Goal: Task Accomplishment & Management: Complete application form

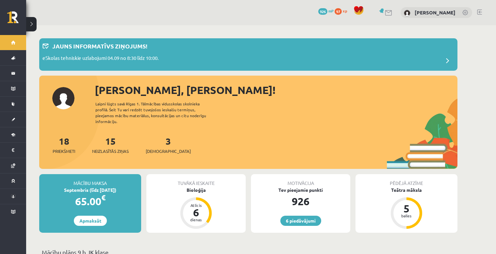
scroll to position [627, 0]
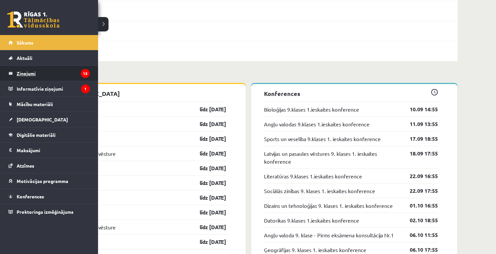
click at [43, 74] on legend "Ziņojumi 15" at bounding box center [53, 73] width 73 height 15
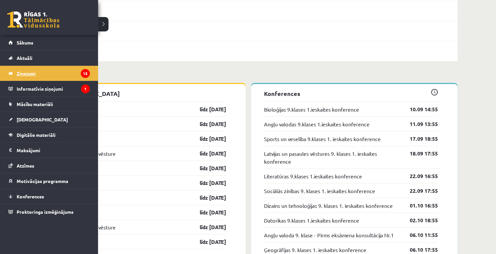
click at [23, 72] on legend "Ziņojumi 15" at bounding box center [53, 73] width 73 height 15
click at [32, 58] on span "Aktuāli" at bounding box center [25, 58] width 16 height 6
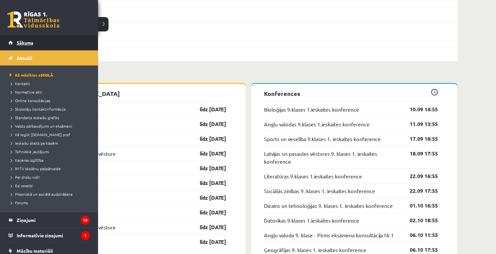
click at [19, 44] on span "Sākums" at bounding box center [25, 43] width 17 height 6
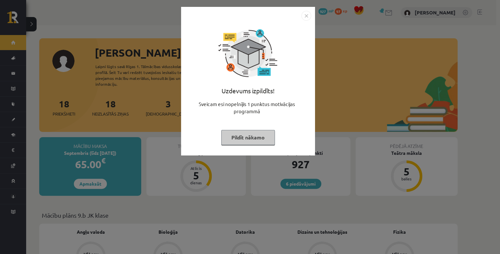
click at [306, 18] on img "Close" at bounding box center [306, 16] width 10 height 10
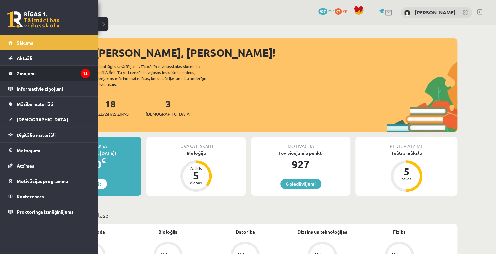
click at [35, 71] on legend "Ziņojumi 18" at bounding box center [53, 73] width 73 height 15
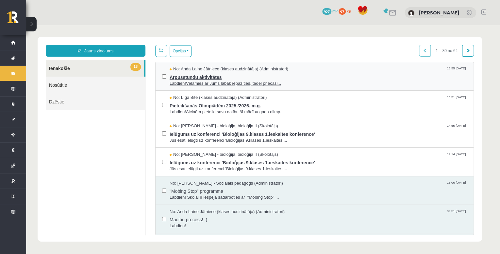
click at [365, 77] on span "Ārpusstundu aktivitātes" at bounding box center [318, 76] width 297 height 8
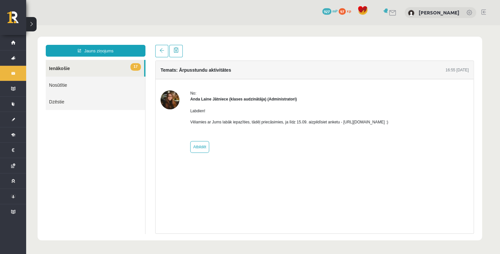
click at [69, 67] on link "17 Ienākošie" at bounding box center [95, 68] width 98 height 17
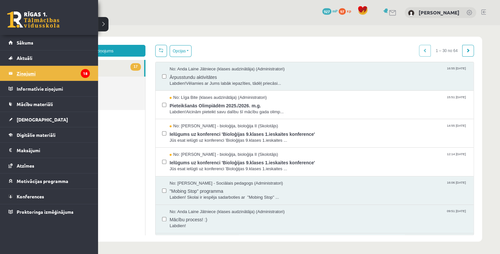
click at [19, 71] on legend "Ziņojumi 18" at bounding box center [53, 73] width 73 height 15
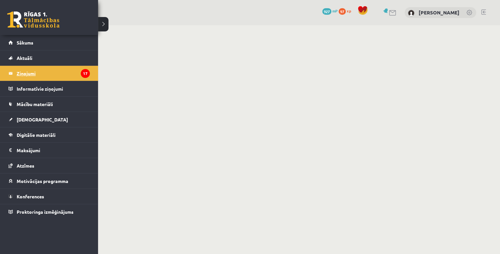
click at [19, 71] on legend "Ziņojumi 17" at bounding box center [53, 73] width 73 height 15
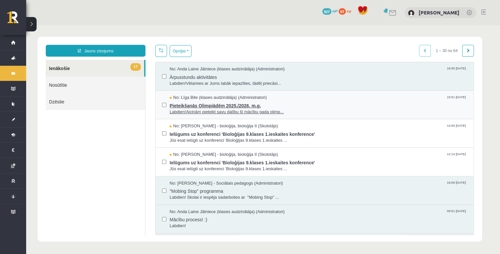
click at [321, 109] on span "Labdien!Aicinām pieteikt savu dalību šī mācību gada olimp..." at bounding box center [318, 112] width 297 height 6
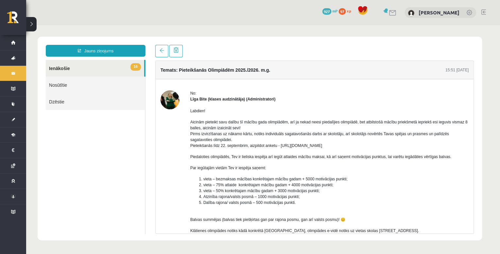
click at [101, 67] on link "16 Ienākošie" at bounding box center [95, 68] width 98 height 17
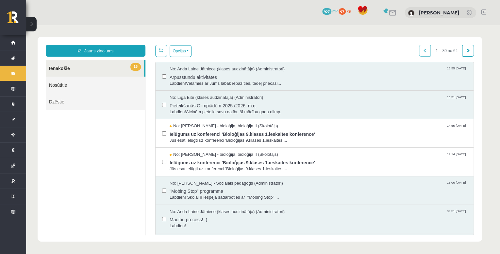
click at [62, 69] on link "16 Ienākošie" at bounding box center [95, 68] width 98 height 17
click at [220, 131] on span "Ielūgums uz konferenci 'Bioloģijas 9.klases 1.ieskaites konference'" at bounding box center [318, 133] width 297 height 8
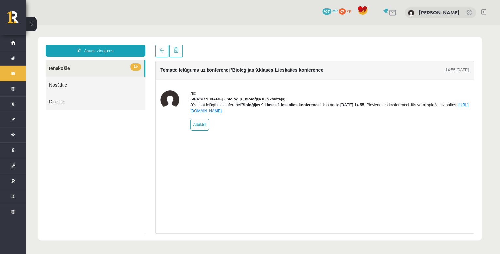
click at [118, 61] on link "15 Ienākošie" at bounding box center [95, 68] width 98 height 17
click at [117, 65] on link "15 Ienākošie" at bounding box center [95, 68] width 98 height 17
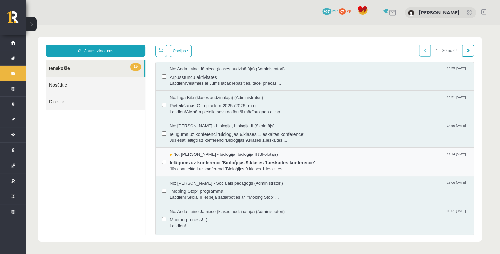
click at [192, 166] on span "Jūs esat ielūgti uz konferenci 'Bioloģijas 9.klases 1.ieskaites ..." at bounding box center [318, 169] width 297 height 6
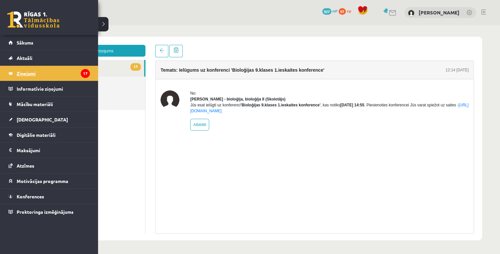
click at [43, 72] on legend "Ziņojumi 17" at bounding box center [53, 73] width 73 height 15
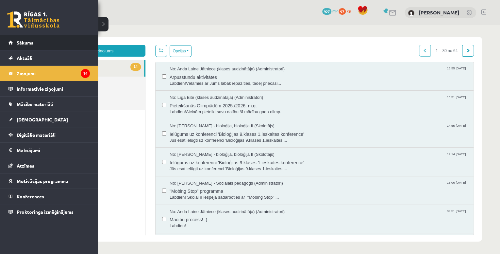
click at [37, 39] on link "Sākums" at bounding box center [48, 42] width 81 height 15
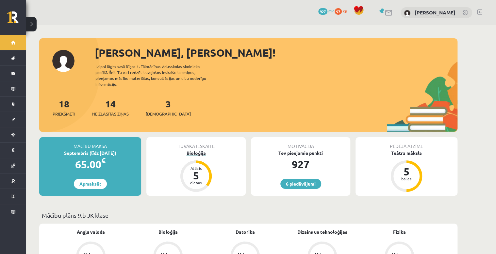
click at [197, 150] on div "Bioloģija" at bounding box center [195, 152] width 99 height 7
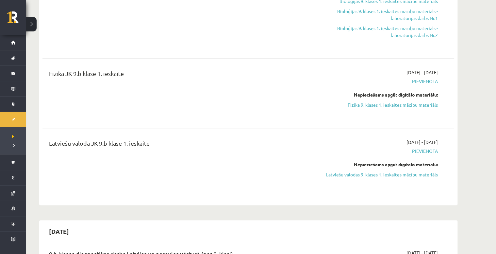
scroll to position [183, 0]
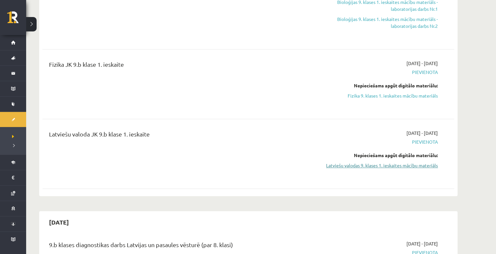
click at [409, 164] on link "Latviešu valodas 9. klases 1. ieskaites mācību materiāls" at bounding box center [376, 165] width 123 height 7
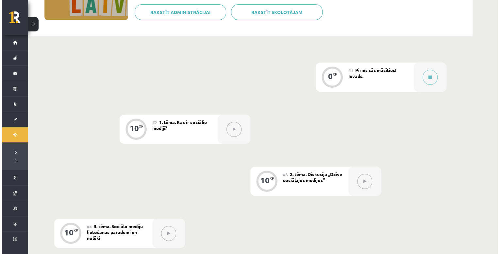
scroll to position [105, 0]
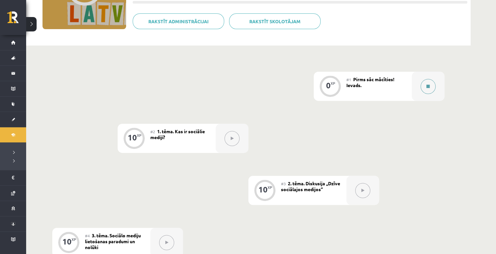
click at [420, 86] on div at bounding box center [428, 86] width 33 height 29
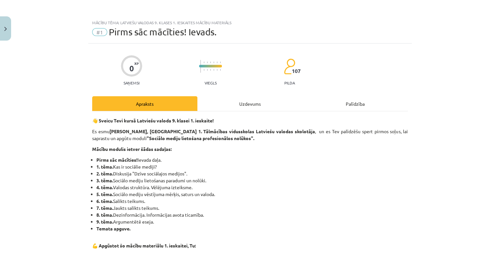
click at [268, 106] on div "Uzdevums" at bounding box center [249, 103] width 105 height 15
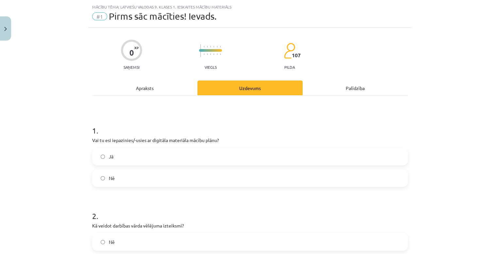
scroll to position [16, 0]
click at [215, 155] on label "Jā" at bounding box center [250, 155] width 314 height 16
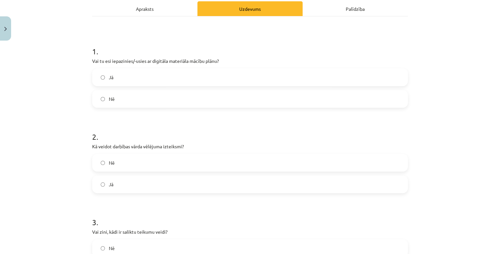
scroll to position [69, 0]
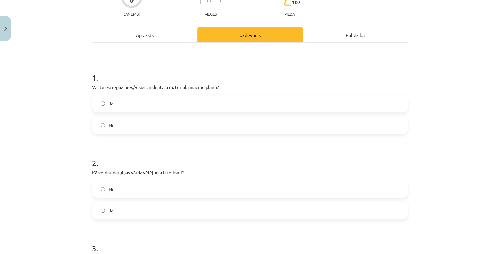
click at [171, 30] on div "Apraksts" at bounding box center [144, 34] width 105 height 15
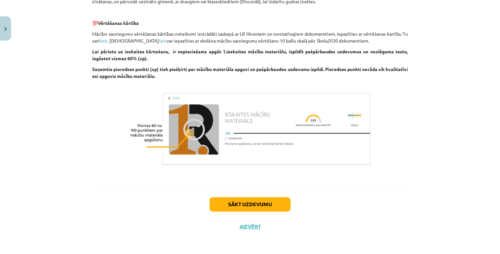
scroll to position [368, 0]
click at [261, 207] on button "Sākt uzdevumu" at bounding box center [249, 204] width 81 height 14
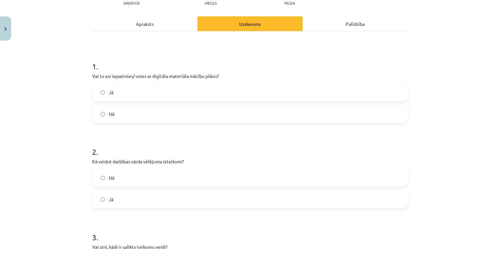
scroll to position [95, 0]
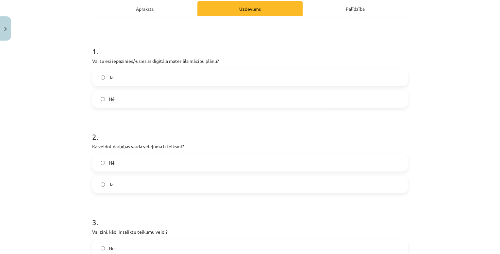
click at [158, 176] on label "Jā" at bounding box center [250, 184] width 314 height 16
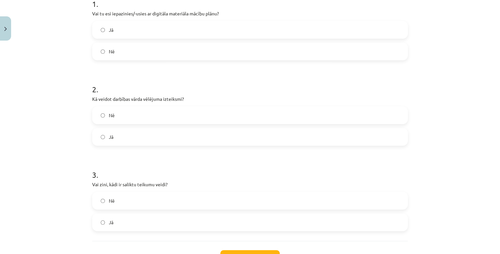
scroll to position [147, 0]
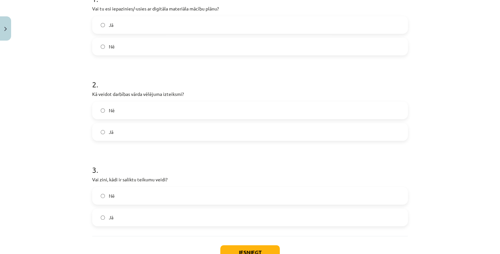
click at [140, 222] on label "Jā" at bounding box center [250, 217] width 314 height 16
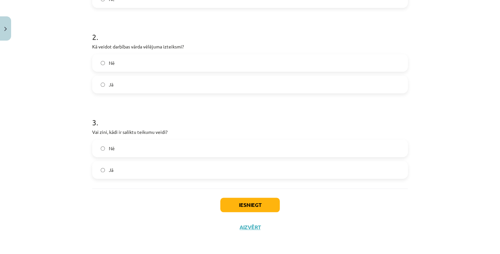
scroll to position [195, 0]
click at [255, 207] on button "Iesniegt" at bounding box center [249, 204] width 59 height 14
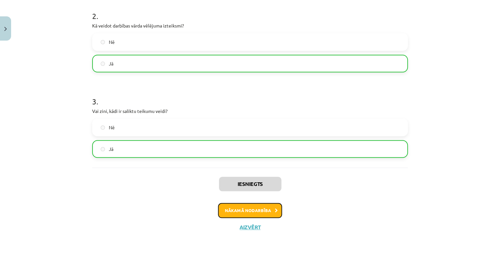
click at [263, 212] on button "Nākamā nodarbība" at bounding box center [250, 210] width 64 height 15
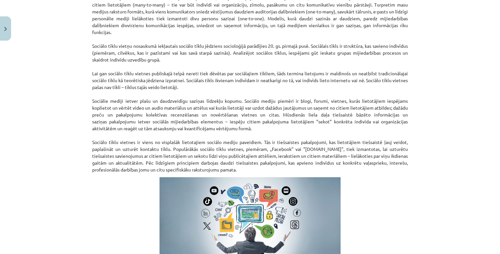
scroll to position [420, 0]
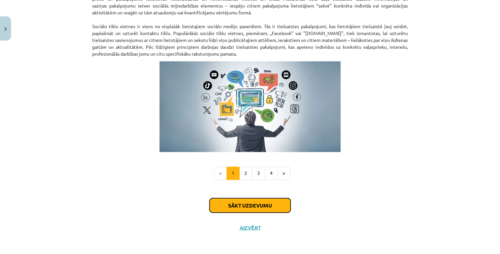
click at [265, 208] on button "Sākt uzdevumu" at bounding box center [249, 205] width 81 height 14
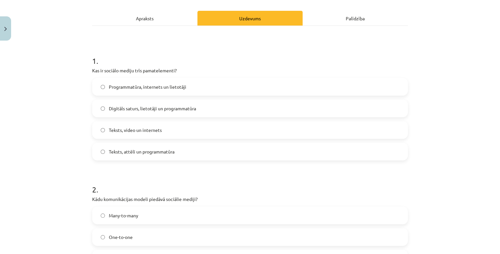
scroll to position [16, 0]
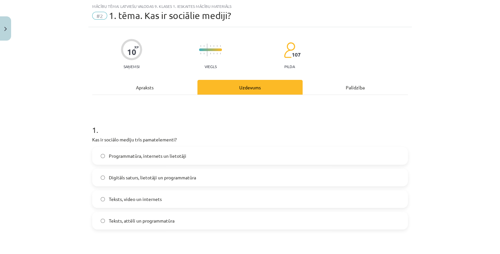
click at [246, 176] on label "Digitāls saturs, lietotāji un programmatūra" at bounding box center [250, 177] width 314 height 16
click at [181, 90] on div "Apraksts" at bounding box center [144, 87] width 105 height 15
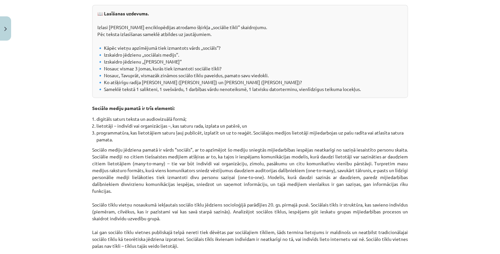
scroll to position [147, 0]
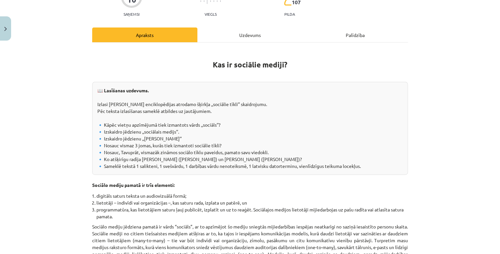
click at [260, 38] on div "Uzdevums" at bounding box center [249, 34] width 105 height 15
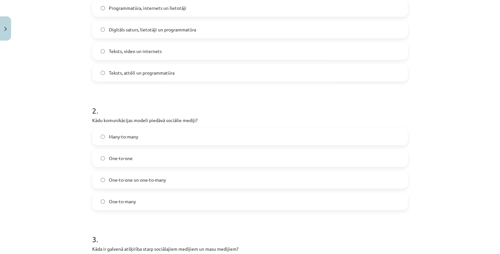
scroll to position [173, 0]
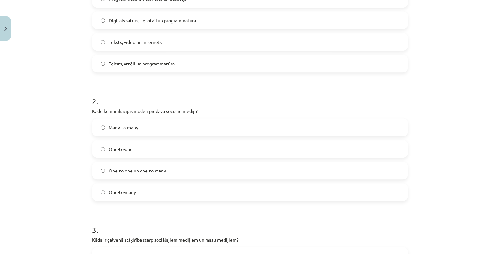
click at [183, 172] on label "One-to-one un one-to-many" at bounding box center [250, 170] width 314 height 16
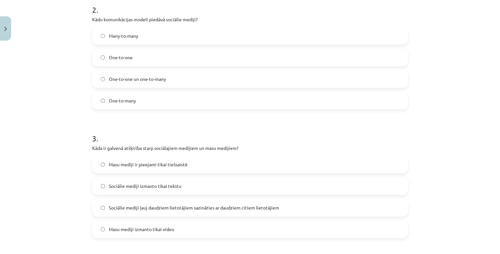
scroll to position [278, 0]
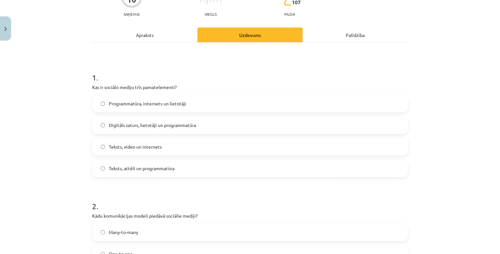
click at [175, 38] on div "Apraksts" at bounding box center [144, 34] width 105 height 15
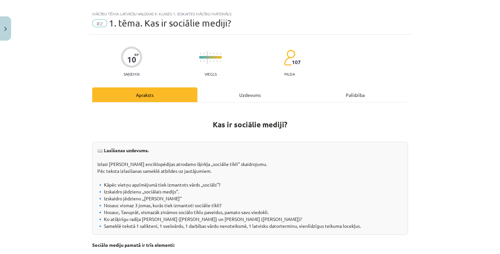
scroll to position [0, 0]
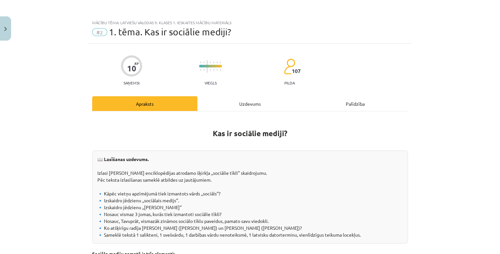
click at [235, 100] on div "Uzdevums" at bounding box center [249, 103] width 105 height 15
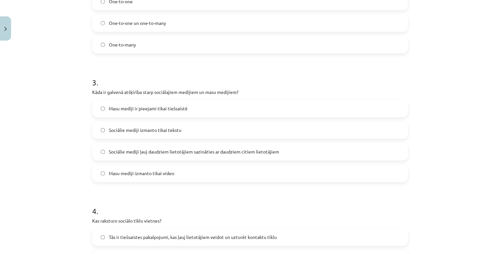
scroll to position [330, 0]
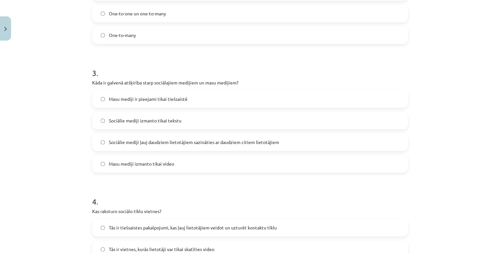
click at [235, 142] on span "Sociālie mediji ļauj daudziem lietotājiem sazināties ar daudziem citiem lietotā…" at bounding box center [194, 142] width 170 height 7
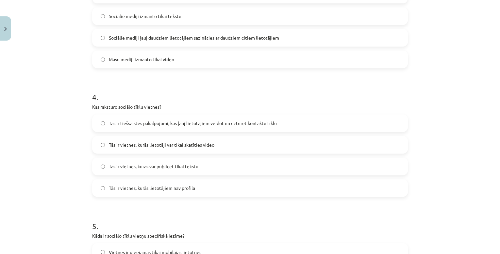
scroll to position [435, 0]
click at [239, 126] on label "Tās ir tiešsaistes pakalpojumi, kas ļauj lietotājiem veidot un uzturēt kontaktu…" at bounding box center [250, 122] width 314 height 16
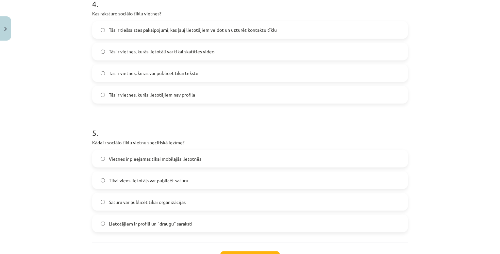
scroll to position [539, 0]
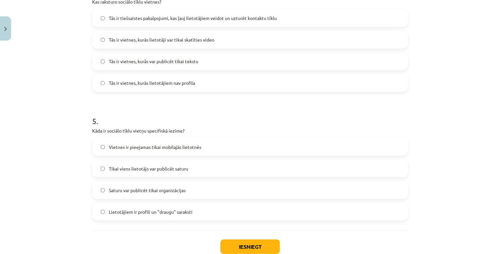
click at [224, 149] on label "Vietnes ir pieejamas tikai mobilajās lietotnēs" at bounding box center [250, 146] width 314 height 16
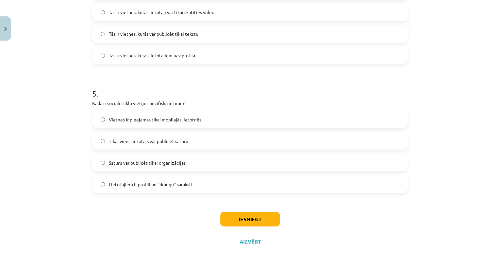
scroll to position [581, 0]
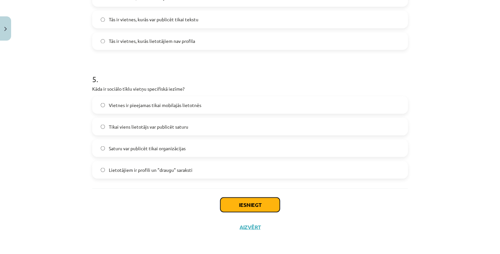
click at [246, 204] on button "Iesniegt" at bounding box center [249, 204] width 59 height 14
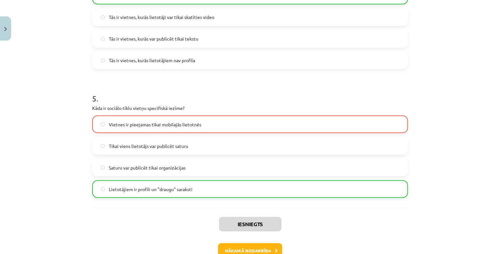
scroll to position [602, 0]
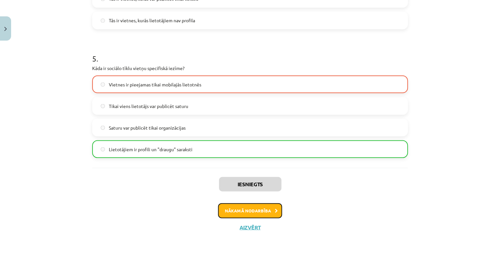
click at [275, 211] on icon at bounding box center [276, 210] width 3 height 4
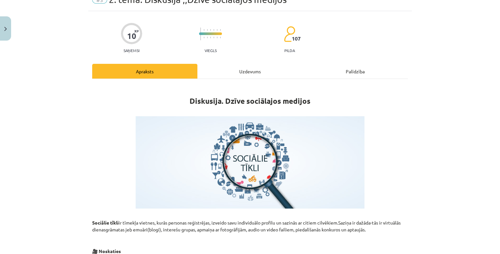
scroll to position [16, 0]
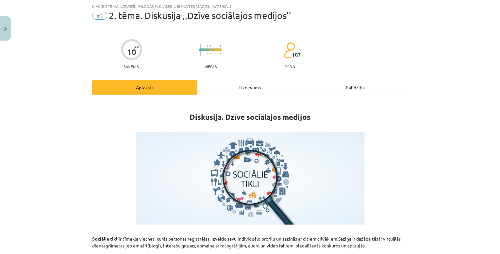
click at [264, 90] on div "Uzdevums" at bounding box center [249, 87] width 105 height 15
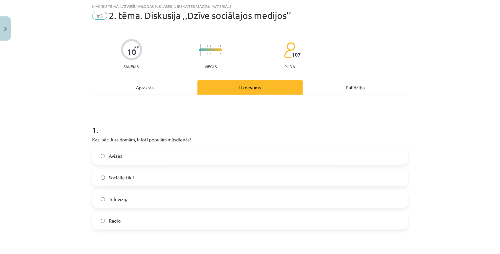
click at [174, 89] on div "Apraksts" at bounding box center [144, 87] width 105 height 15
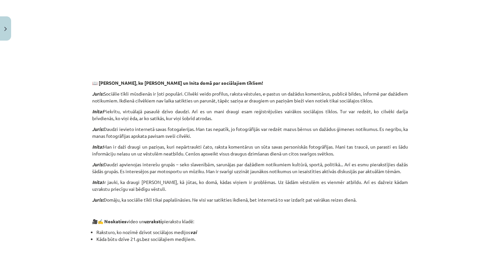
scroll to position [356, 0]
